Goal: Find specific page/section: Find specific page/section

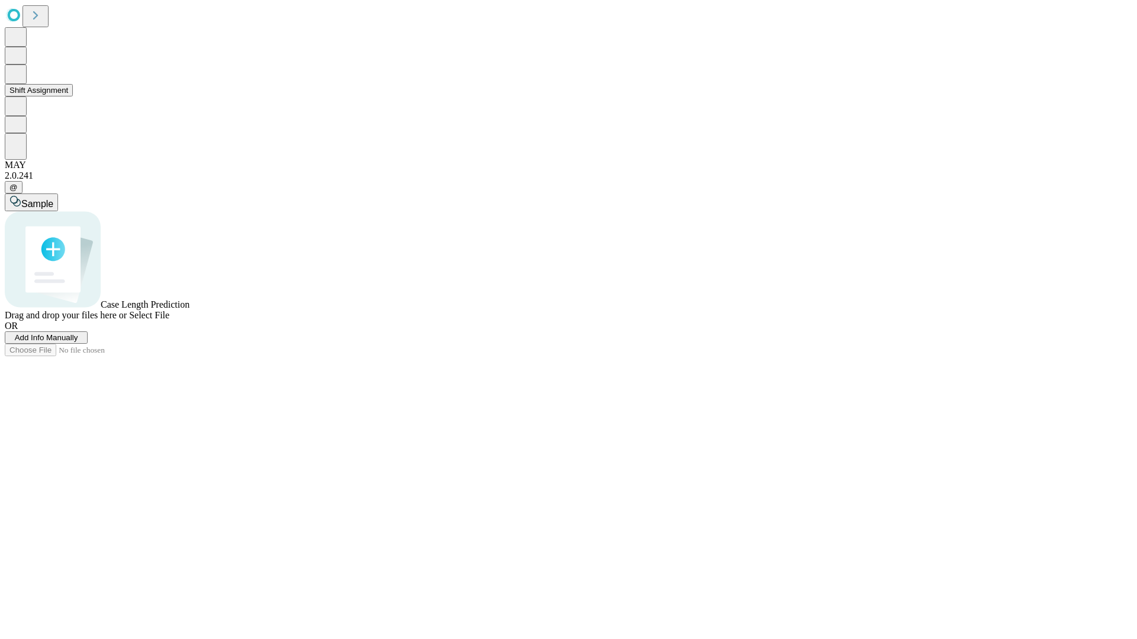
click at [73, 96] on button "Shift Assignment" at bounding box center [39, 90] width 68 height 12
